Goal: Transaction & Acquisition: Purchase product/service

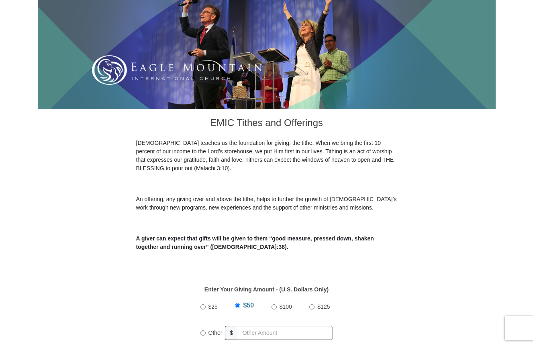
scroll to position [121, 0]
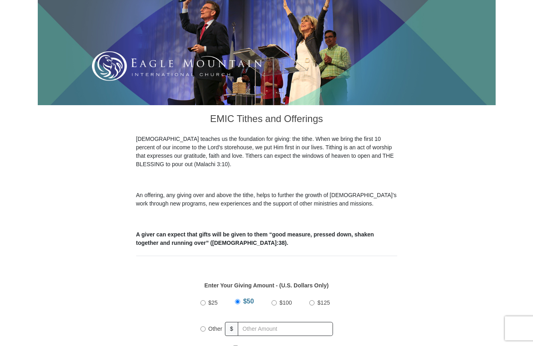
click at [203, 327] on input "Other" at bounding box center [202, 329] width 5 height 5
radio input "true"
click at [258, 322] on input "text" at bounding box center [287, 329] width 92 height 14
type input "510.00"
click at [357, 297] on div "$25 $50 $100 $125 Other $ 510.00" at bounding box center [266, 319] width 253 height 52
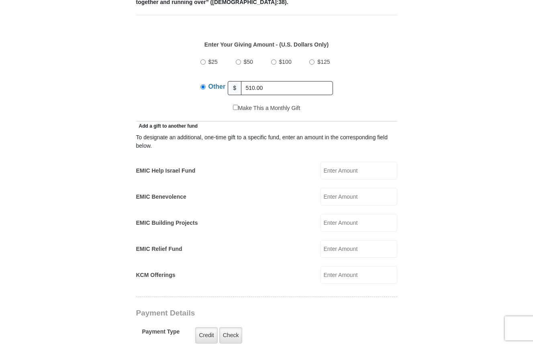
scroll to position [402, 0]
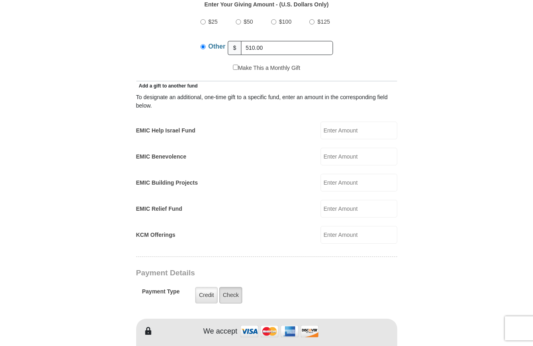
click at [232, 287] on label "Check" at bounding box center [230, 295] width 23 height 16
click at [0, 0] on input "Check" at bounding box center [0, 0] width 0 height 0
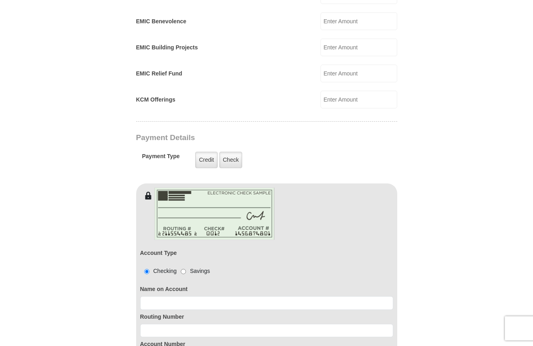
scroll to position [563, 0]
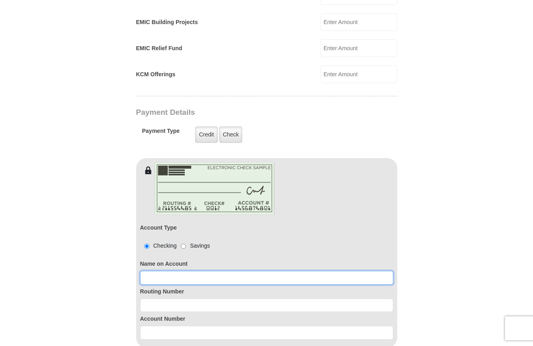
click at [155, 271] on input at bounding box center [266, 278] width 253 height 14
type input "Debra L Sattler"
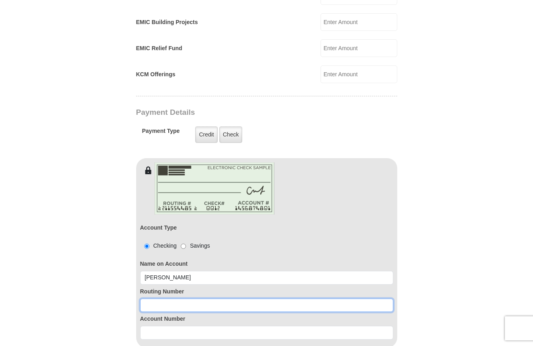
click at [151, 299] on input at bounding box center [266, 306] width 253 height 14
type input "111301122"
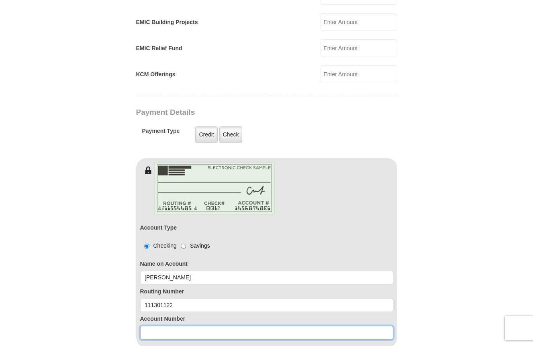
click at [162, 326] on input at bounding box center [266, 333] width 253 height 14
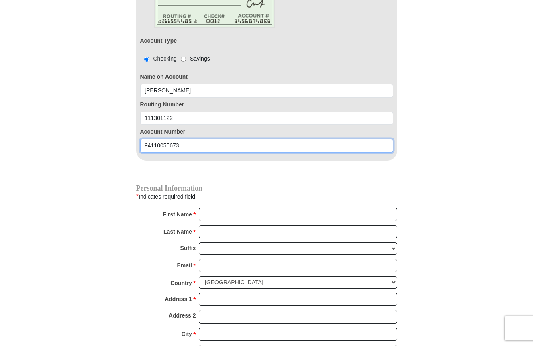
scroll to position [763, 0]
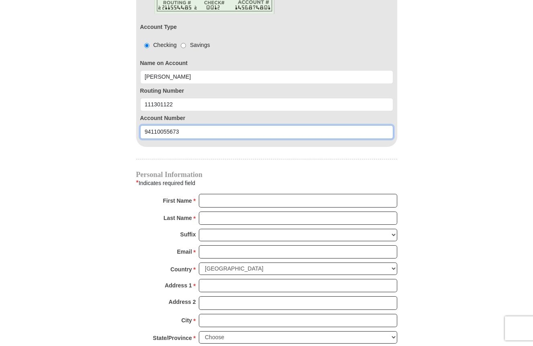
type input "94110055673"
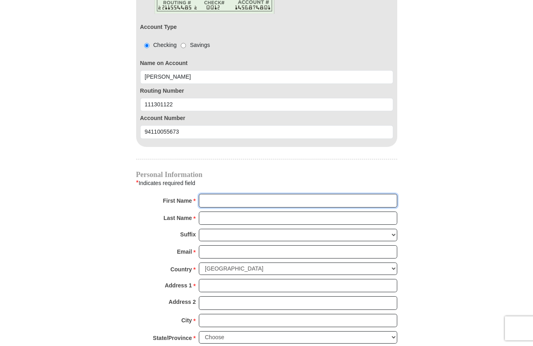
click at [217, 194] on input "First Name *" at bounding box center [298, 201] width 198 height 14
type input "Debra"
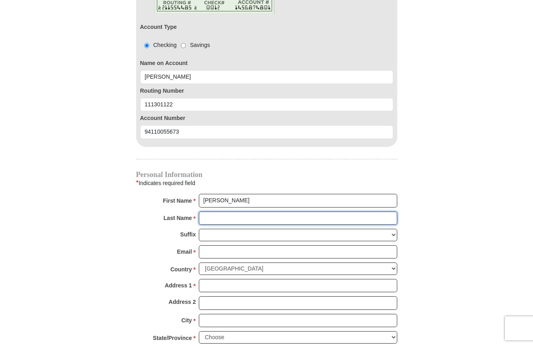
type input "Sattler"
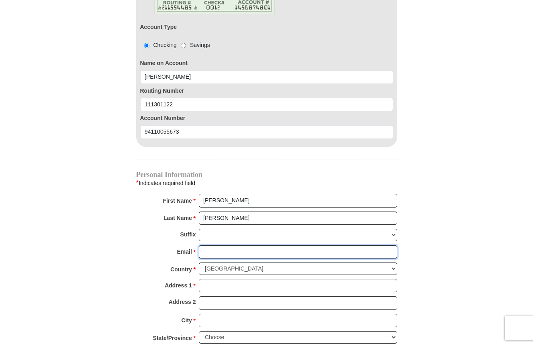
type input "dalsattler@yahoo.com"
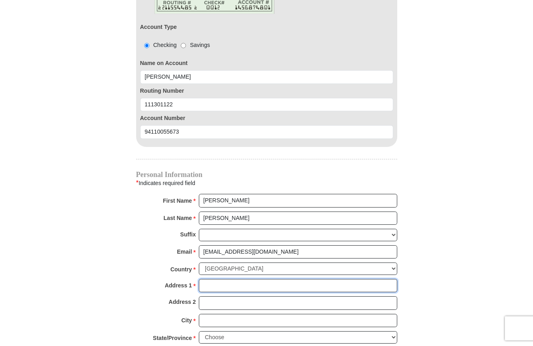
type input "112 W Aurora Vista Trl"
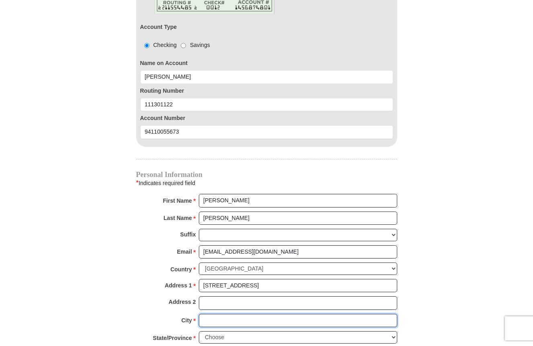
type input "Aurora"
select select "TX"
type input "76078-4646"
type input "8177730547"
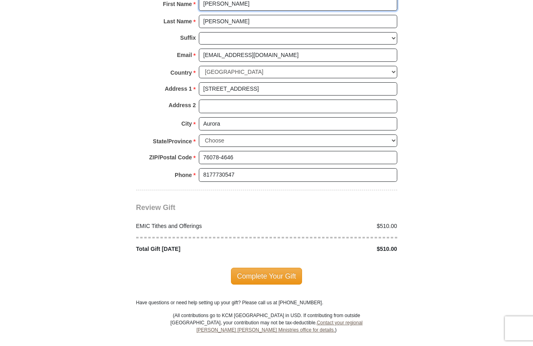
scroll to position [964, 0]
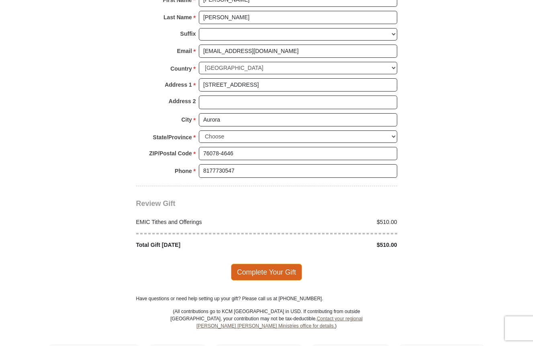
click at [264, 264] on span "Complete Your Gift" at bounding box center [266, 272] width 71 height 17
